Goal: Task Accomplishment & Management: Complete application form

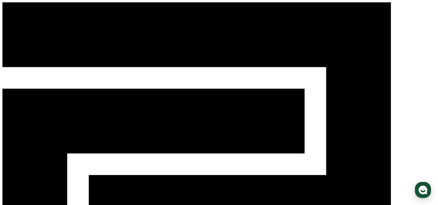
select select
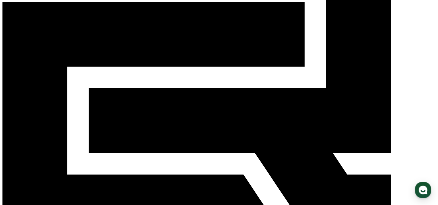
scroll to position [145, 0]
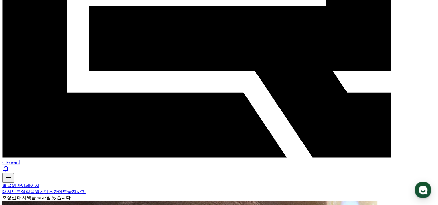
scroll to position [174, 0]
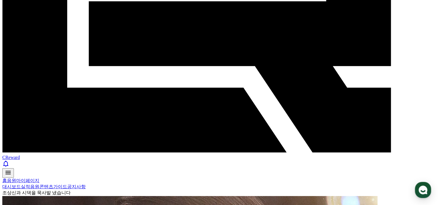
select select
drag, startPoint x: 24, startPoint y: 80, endPoint x: 246, endPoint y: 81, distance: 221.8
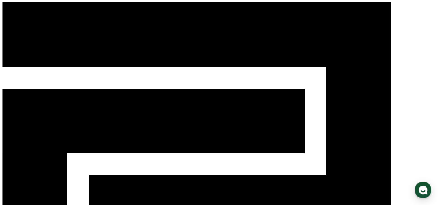
scroll to position [0, 0]
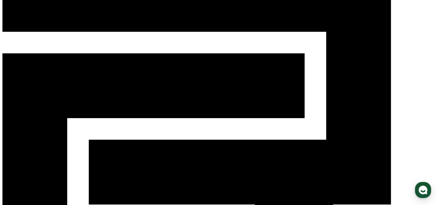
scroll to position [58, 0]
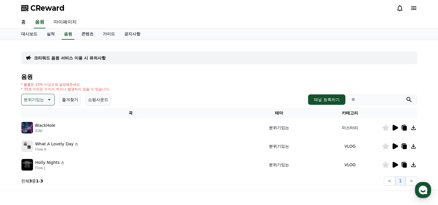
click at [392, 125] on icon at bounding box center [395, 127] width 7 height 7
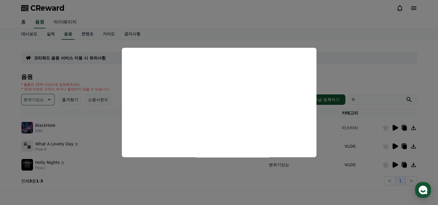
click at [118, 184] on button "close modal" at bounding box center [219, 102] width 438 height 205
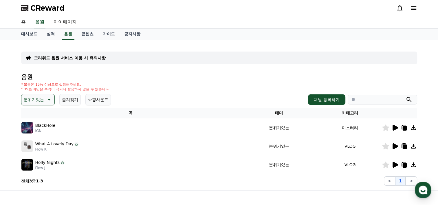
click at [40, 100] on p "분위기있는" at bounding box center [34, 100] width 20 height 8
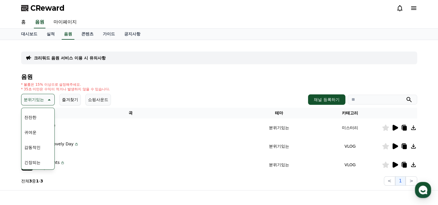
scroll to position [210, 0]
click at [30, 130] on button "잔잔한" at bounding box center [30, 131] width 17 height 13
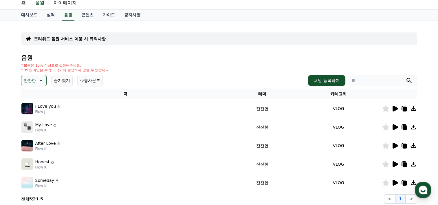
scroll to position [29, 0]
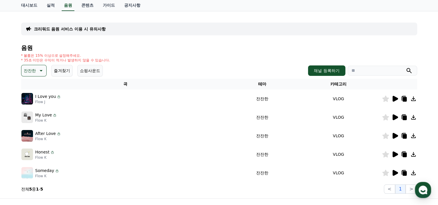
click at [396, 171] on icon at bounding box center [396, 173] width 6 height 6
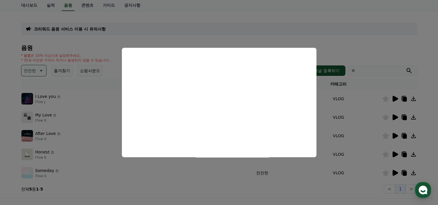
click at [105, 188] on button "close modal" at bounding box center [219, 102] width 438 height 205
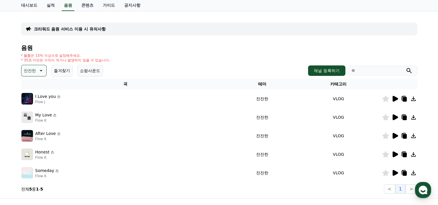
click at [415, 174] on icon at bounding box center [413, 172] width 7 height 7
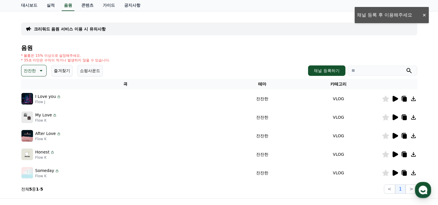
scroll to position [0, 0]
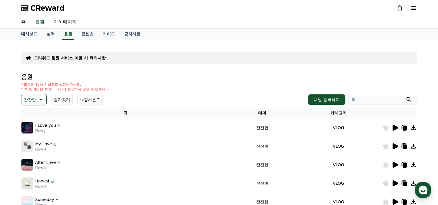
click at [413, 8] on icon at bounding box center [413, 7] width 5 height 3
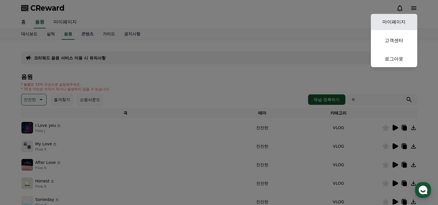
click at [402, 22] on link "마이페이지" at bounding box center [394, 22] width 46 height 16
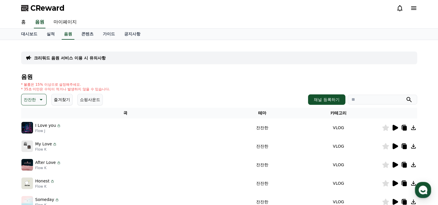
select select "**********"
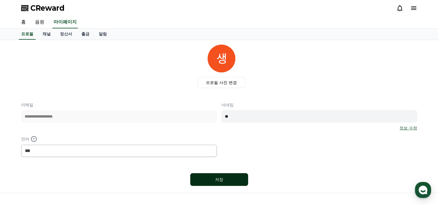
click at [197, 176] on button "저장" at bounding box center [219, 179] width 58 height 13
select select "**********"
click at [43, 23] on link "음원" at bounding box center [39, 22] width 19 height 12
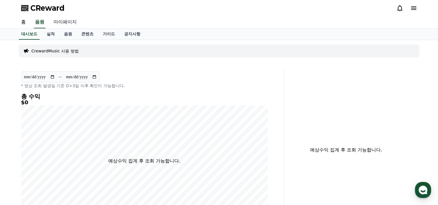
click at [61, 25] on link "마이페이지" at bounding box center [65, 22] width 32 height 12
select select "**********"
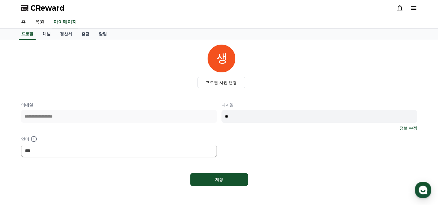
click at [53, 35] on link "채널" at bounding box center [46, 34] width 17 height 11
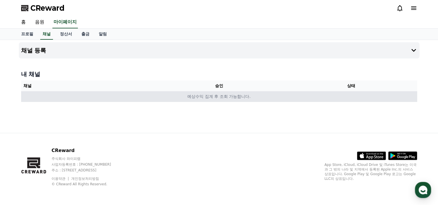
click at [236, 100] on td "예상수익 집계 후 조회 가능합니다." at bounding box center [219, 96] width 396 height 11
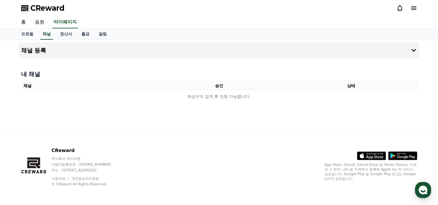
click at [251, 83] on th "승인" at bounding box center [219, 86] width 132 height 11
click at [259, 56] on button "채널 등록" at bounding box center [219, 50] width 401 height 16
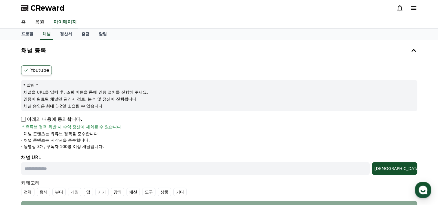
click at [30, 121] on p "아래의 내용에 동의합니다." at bounding box center [51, 119] width 61 height 7
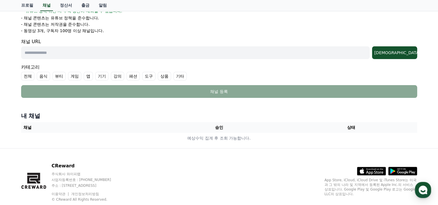
click at [87, 52] on input "text" at bounding box center [195, 52] width 349 height 13
click at [140, 48] on input "text" at bounding box center [195, 52] width 349 height 13
paste input "**********"
type input "**********"
click at [406, 47] on button "조회" at bounding box center [394, 52] width 45 height 13
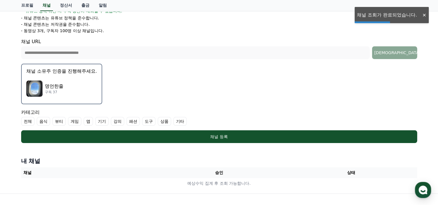
click at [76, 85] on div "명언한줄 구독 37" at bounding box center [61, 88] width 71 height 23
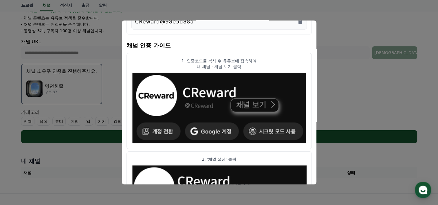
scroll to position [45, 0]
